Goal: Obtain resource: Download file/media

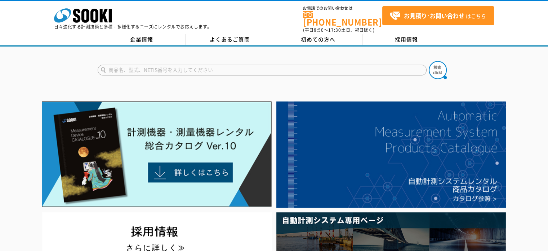
click at [147, 65] on input "text" at bounding box center [262, 70] width 329 height 11
type input "COLT"
click at [440, 64] on img at bounding box center [438, 70] width 18 height 18
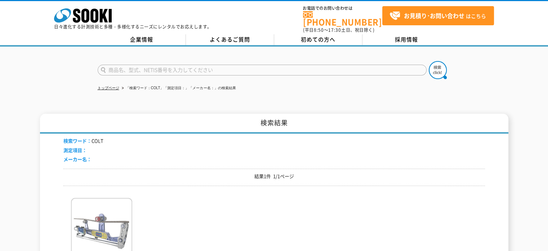
click at [105, 209] on img at bounding box center [101, 229] width 61 height 63
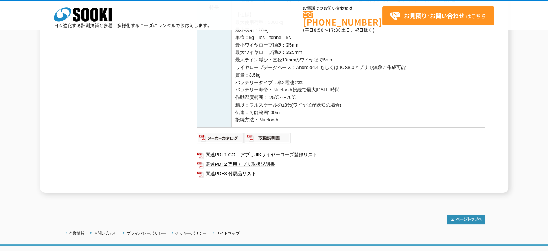
scroll to position [252, 0]
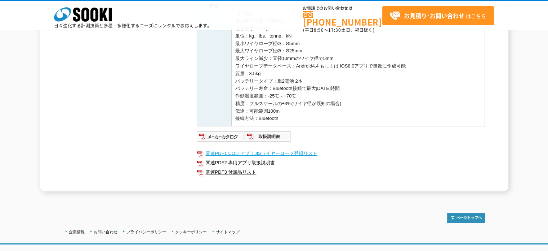
click at [240, 154] on link "関連PDF1 COLTアプリJISワイヤーロープ登録リスト" at bounding box center [341, 153] width 288 height 9
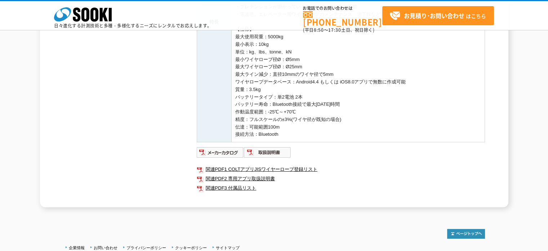
scroll to position [288, 0]
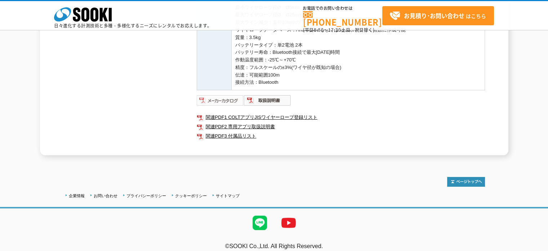
click at [226, 98] on img at bounding box center [220, 100] width 47 height 12
